Goal: Information Seeking & Learning: Learn about a topic

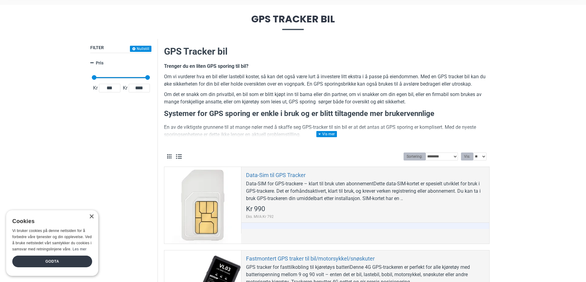
scroll to position [61, 0]
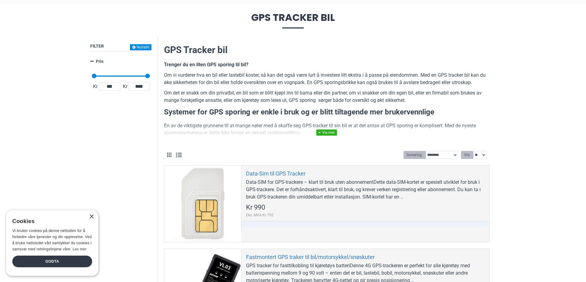
click at [319, 134] on link at bounding box center [326, 133] width 21 height 6
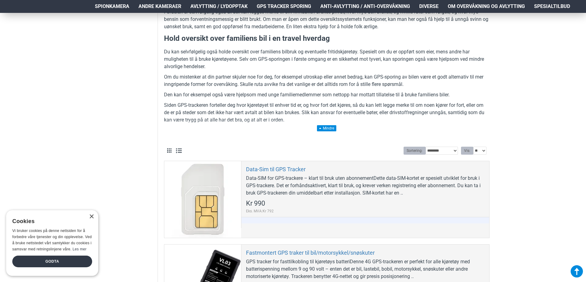
scroll to position [706, 0]
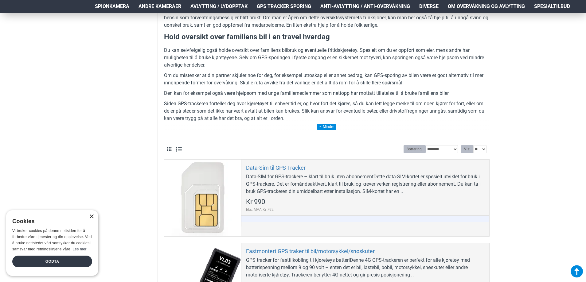
click at [90, 218] on div "×" at bounding box center [91, 217] width 5 height 5
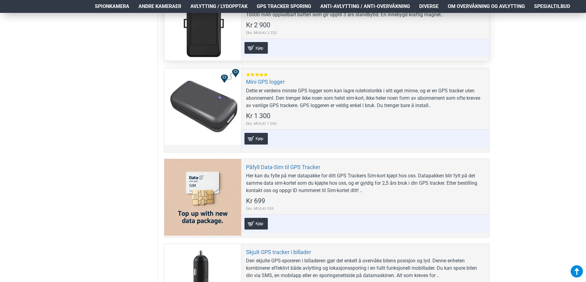
scroll to position [952, 0]
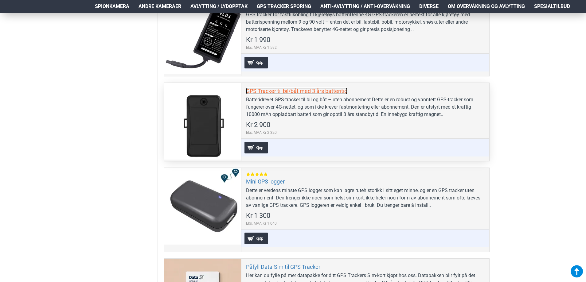
click at [297, 91] on link "GPS Tracker til bil/båt med 3 års batteritid" at bounding box center [296, 90] width 101 height 7
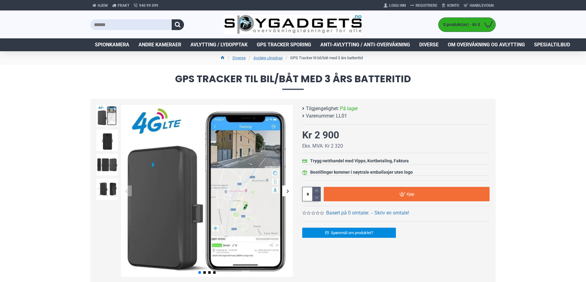
click at [285, 192] on div "Next slide" at bounding box center [287, 191] width 11 height 11
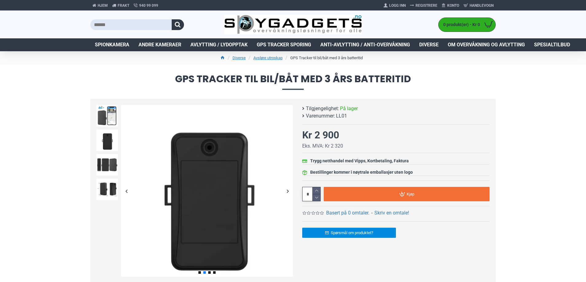
click at [285, 192] on div "Next slide" at bounding box center [287, 191] width 11 height 11
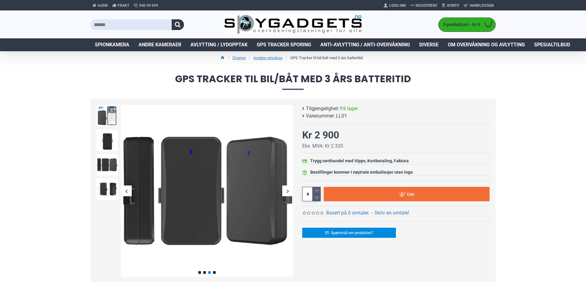
click at [285, 192] on div "Next slide" at bounding box center [287, 191] width 11 height 11
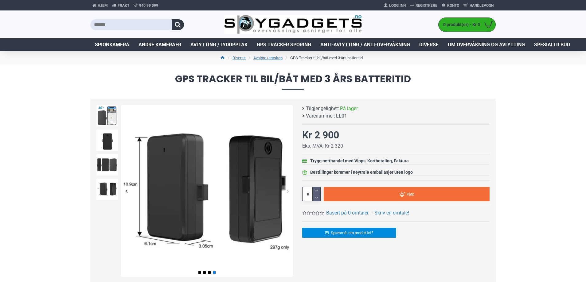
click at [282, 192] on div "Next slide" at bounding box center [287, 191] width 11 height 11
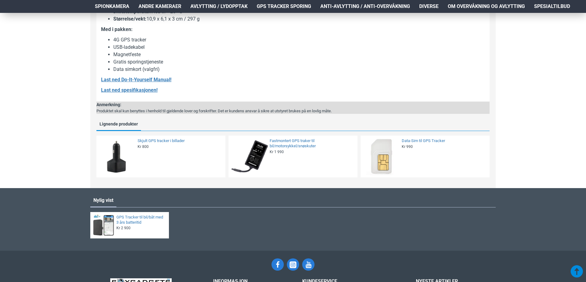
scroll to position [706, 0]
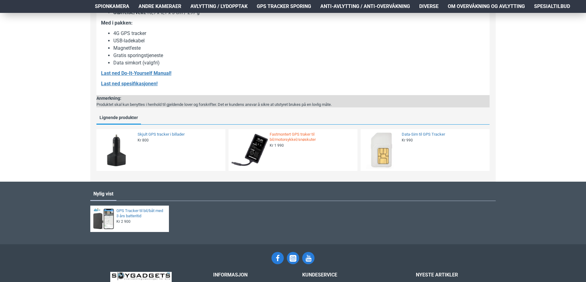
click at [295, 136] on link "Fastmontert GPS traker til bil/motorsykkel/snøskuter" at bounding box center [312, 137] width 84 height 10
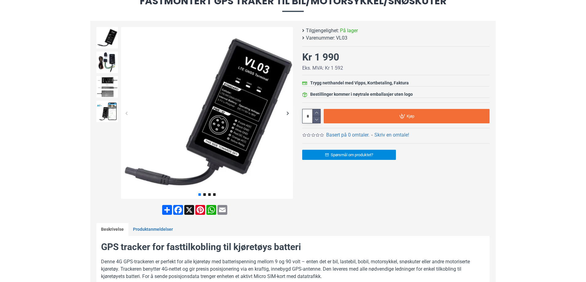
scroll to position [61, 0]
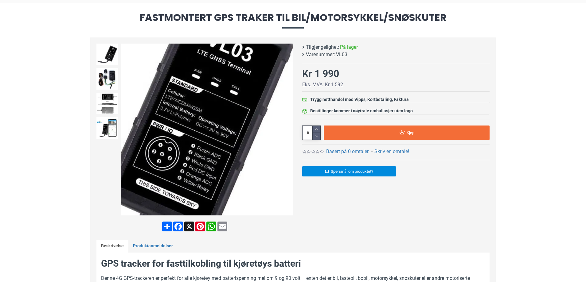
click at [290, 126] on div "Next slide" at bounding box center [287, 129] width 11 height 11
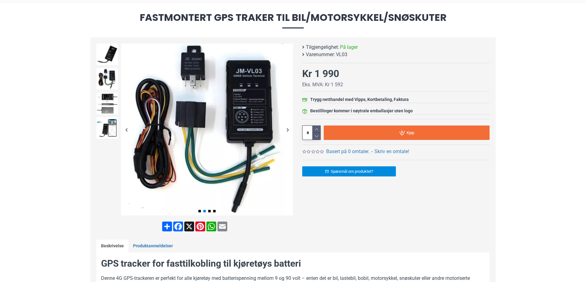
click at [286, 129] on div "Next slide" at bounding box center [287, 129] width 11 height 11
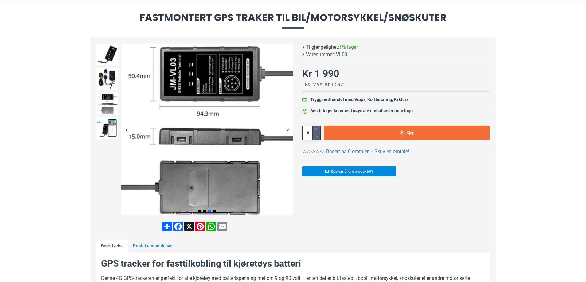
click at [286, 129] on div "Next slide" at bounding box center [287, 129] width 11 height 11
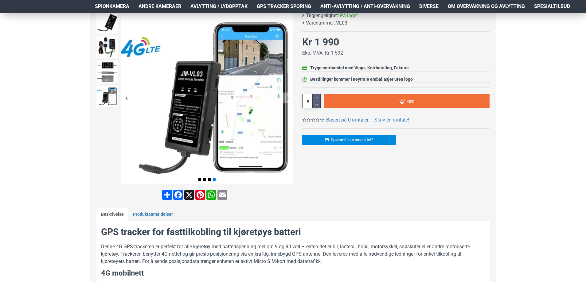
scroll to position [0, 0]
